Goal: Task Accomplishment & Management: Complete application form

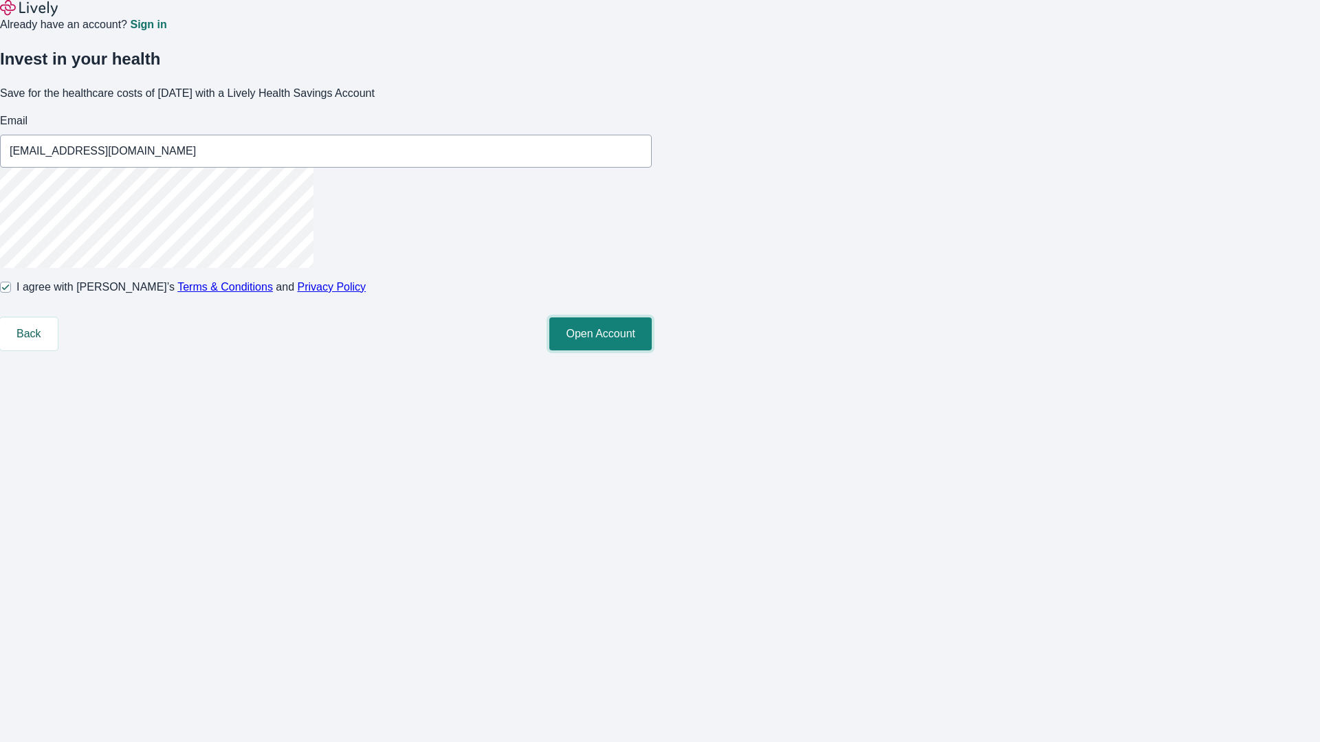
click at [652, 351] on button "Open Account" at bounding box center [600, 334] width 102 height 33
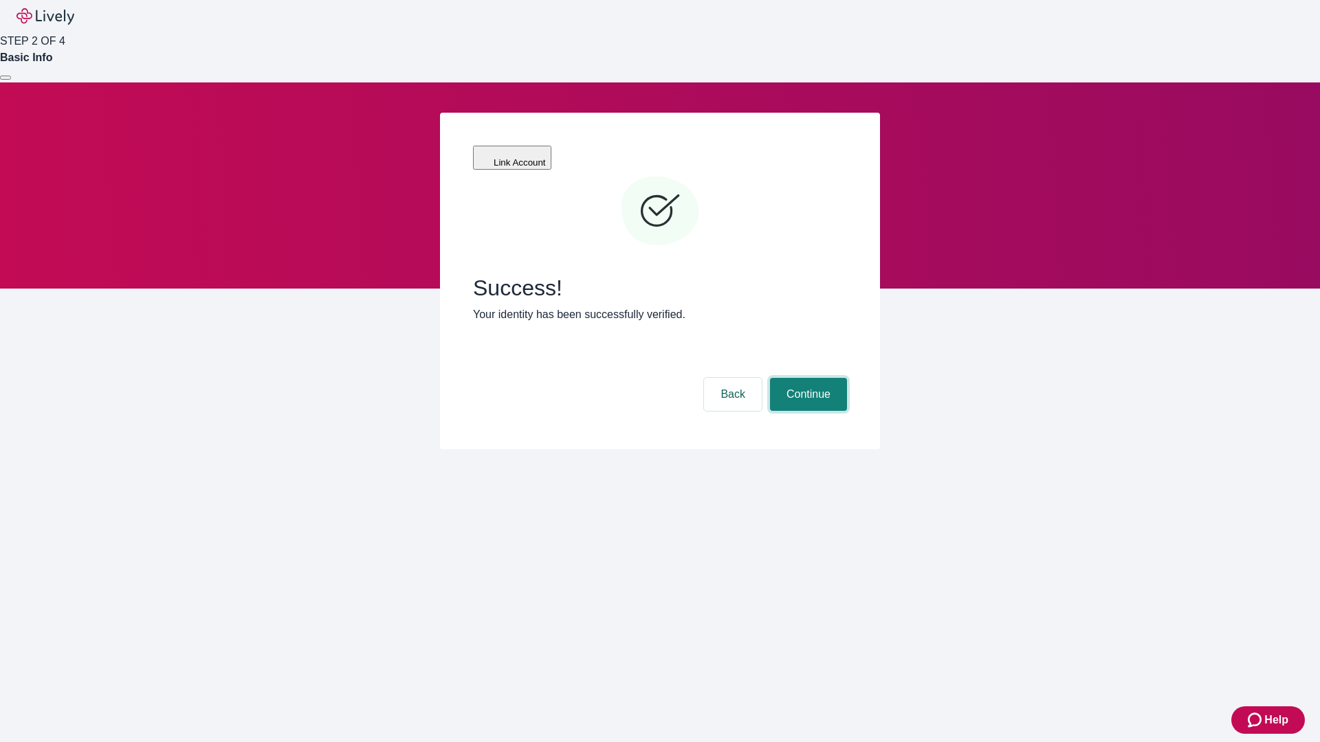
click at [806, 378] on button "Continue" at bounding box center [808, 394] width 77 height 33
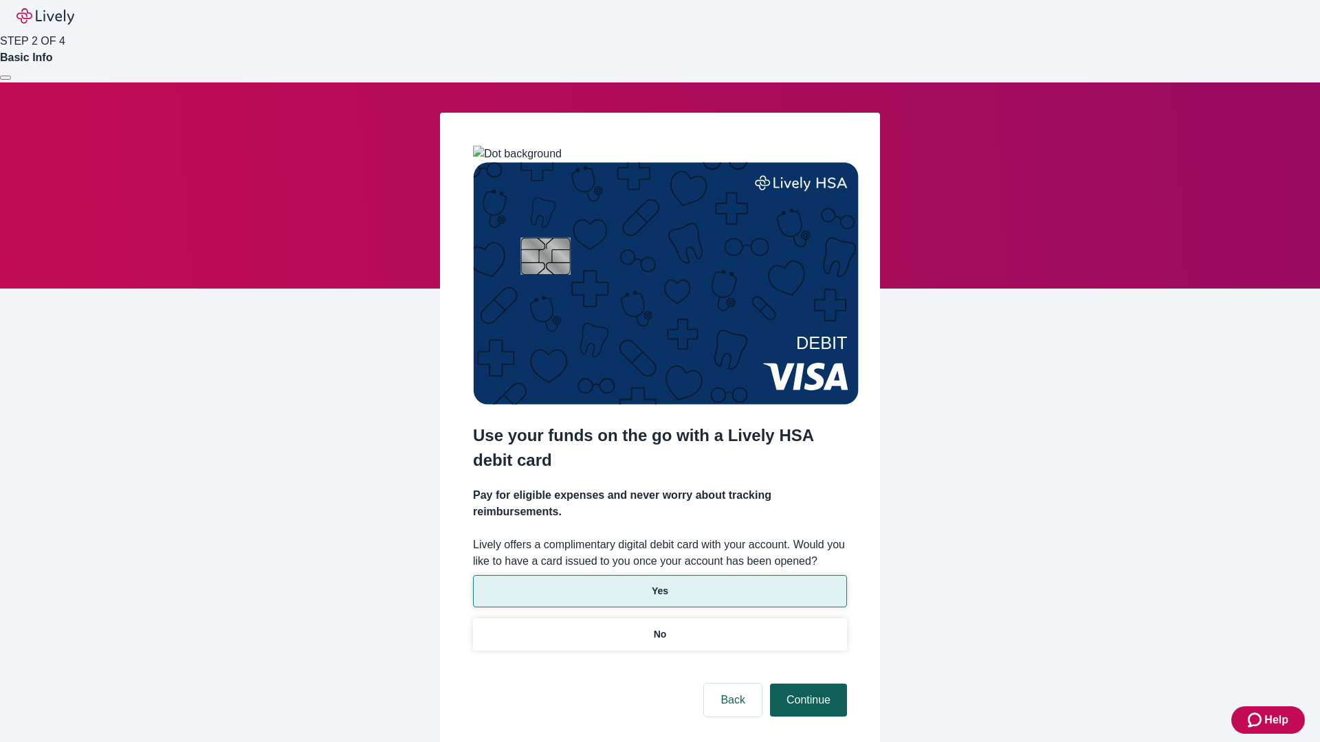
click at [659, 584] on p "Yes" at bounding box center [660, 591] width 16 height 14
click at [806, 684] on button "Continue" at bounding box center [808, 700] width 77 height 33
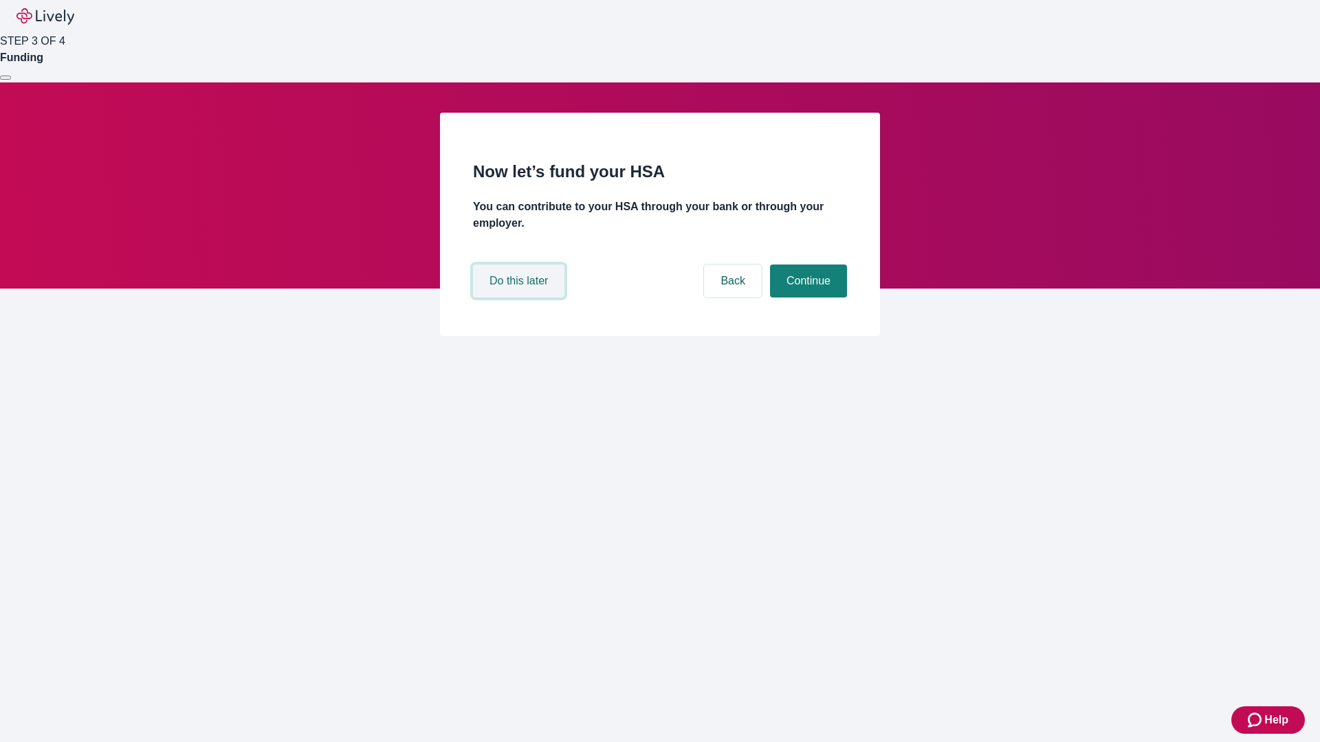
click at [520, 298] on button "Do this later" at bounding box center [518, 281] width 91 height 33
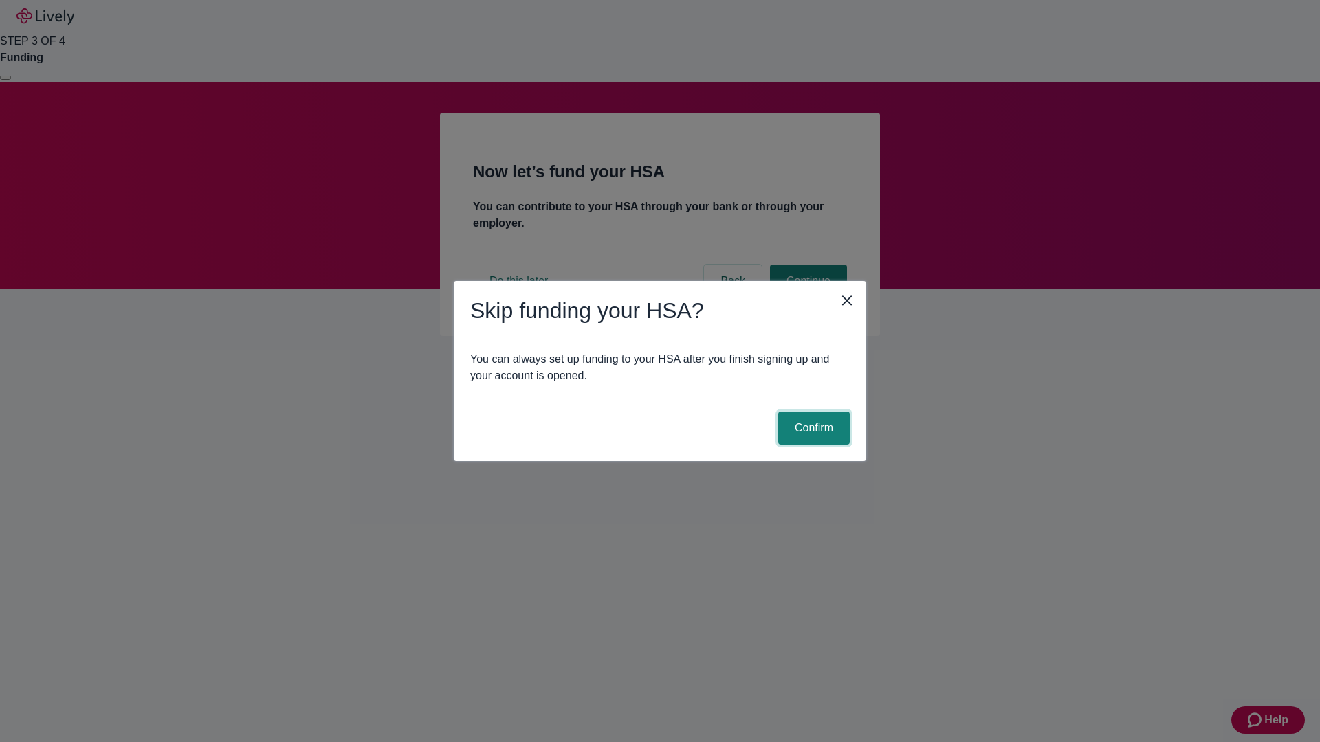
click at [812, 428] on button "Confirm" at bounding box center [813, 428] width 71 height 33
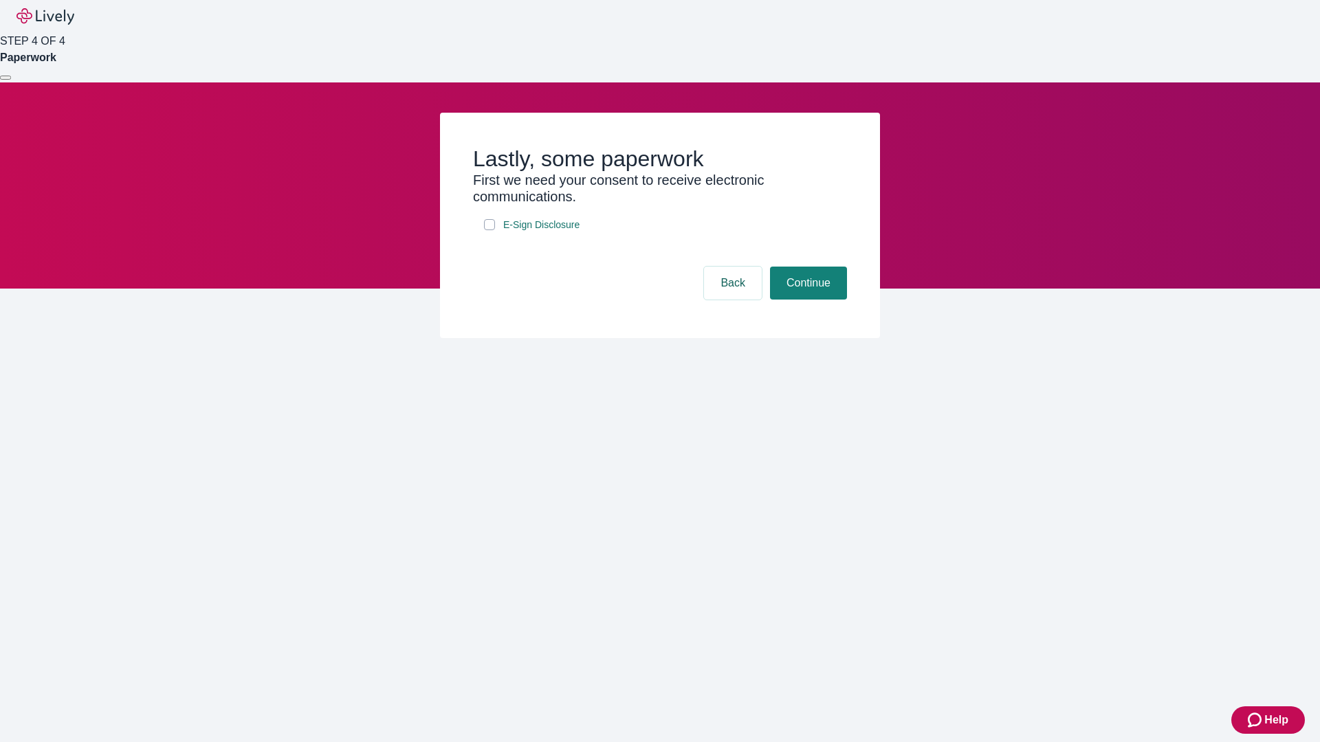
click at [489, 230] on input "E-Sign Disclosure" at bounding box center [489, 224] width 11 height 11
checkbox input "true"
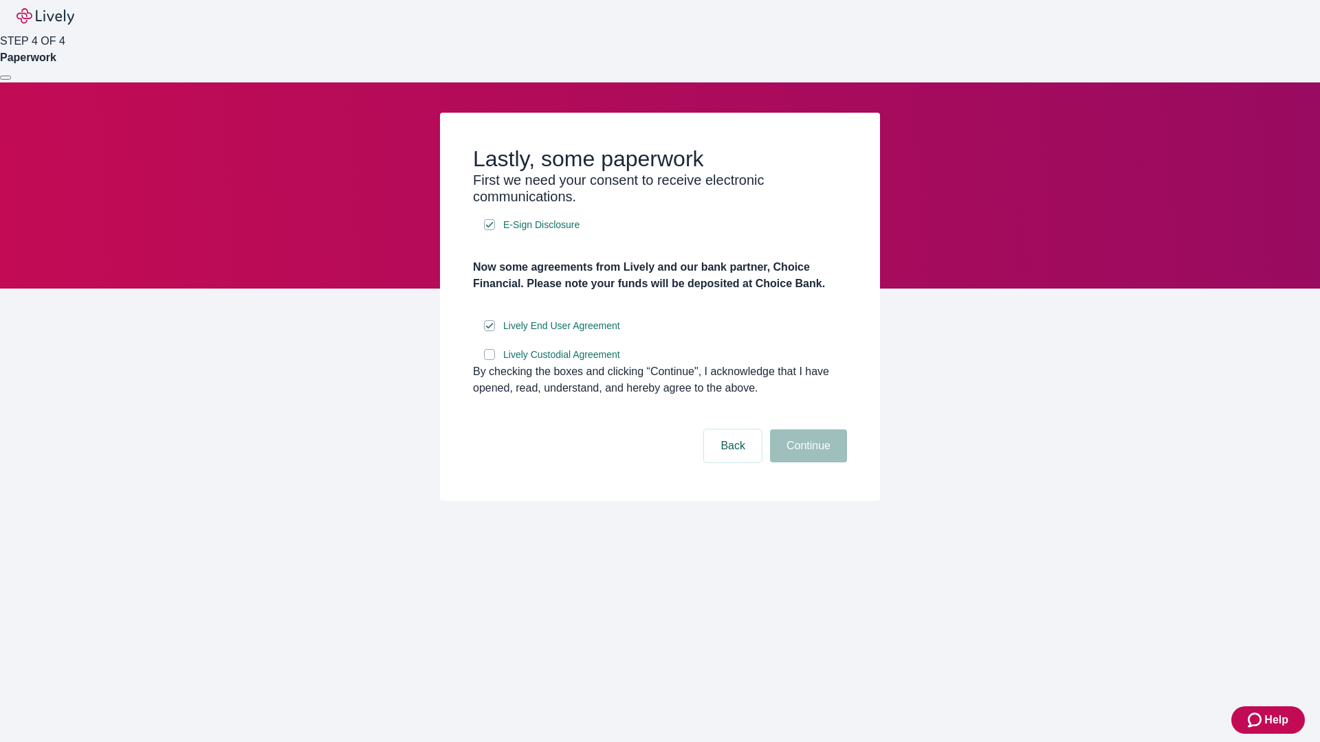
click at [489, 360] on input "Lively Custodial Agreement" at bounding box center [489, 354] width 11 height 11
checkbox input "true"
click at [806, 463] on button "Continue" at bounding box center [808, 446] width 77 height 33
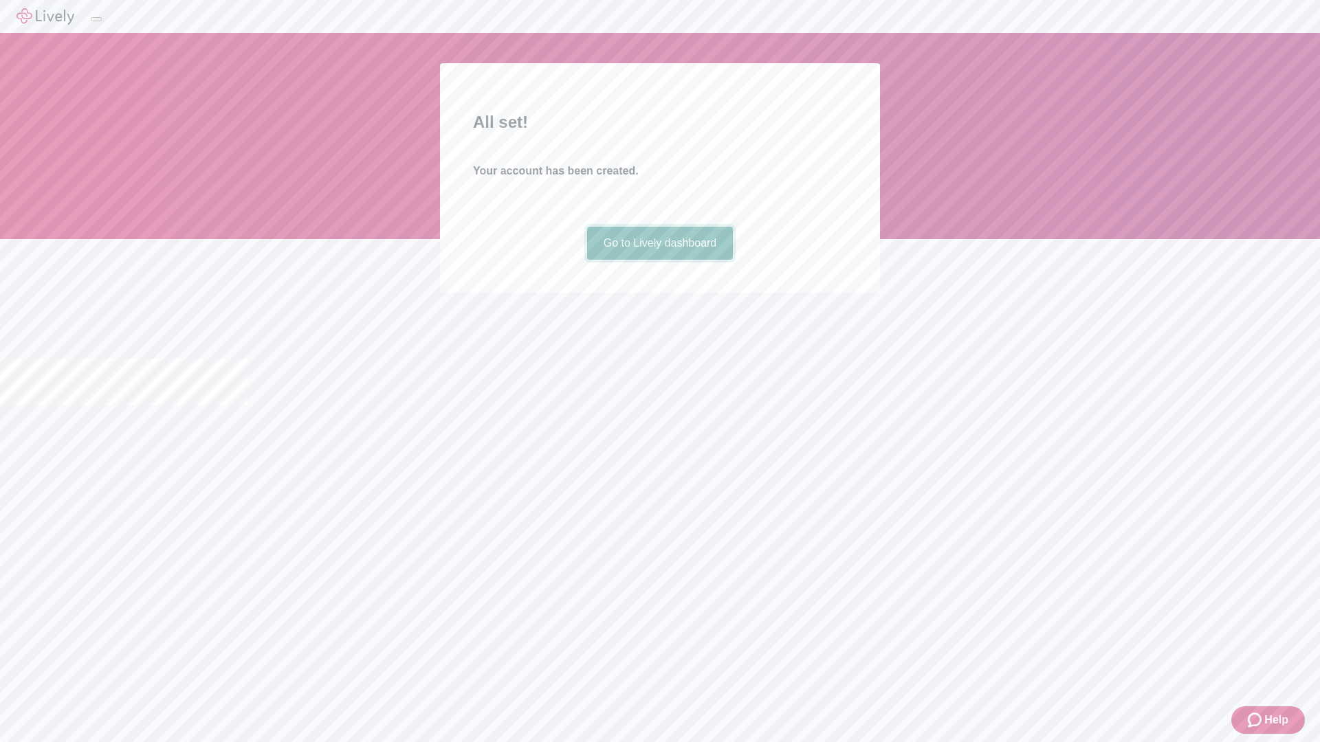
click at [659, 260] on link "Go to Lively dashboard" at bounding box center [660, 243] width 146 height 33
